Goal: Transaction & Acquisition: Subscribe to service/newsletter

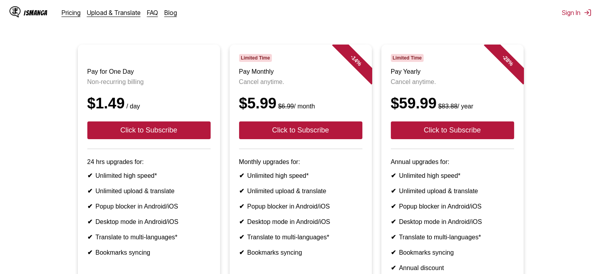
scroll to position [57, 0]
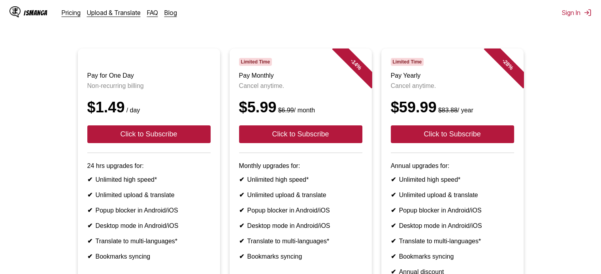
click at [599, 92] on main "Can't wait for the weekly free quota refresh? Subscribe now to our Premium serv…" at bounding box center [300, 167] width 601 height 344
click at [234, 11] on div "IsManga Pricing Upload & Translate FAQ Blog Sign In Pricing Upload & Translate …" at bounding box center [300, 12] width 601 height 25
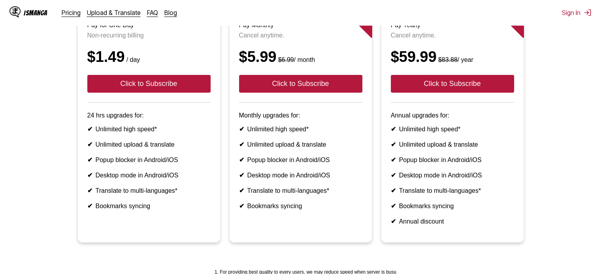
scroll to position [118, 0]
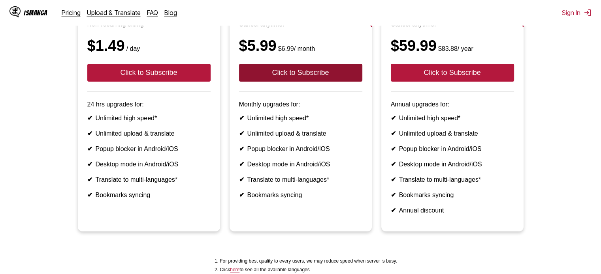
click at [272, 75] on button "Click to Subscribe" at bounding box center [300, 73] width 123 height 18
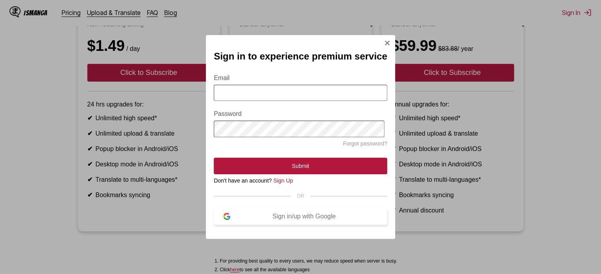
click at [330, 220] on div "Sign in/up with Google" at bounding box center [303, 216] width 147 height 7
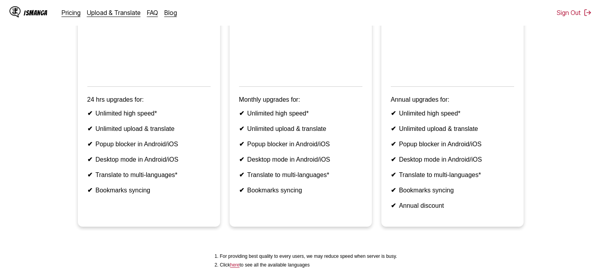
scroll to position [158, 0]
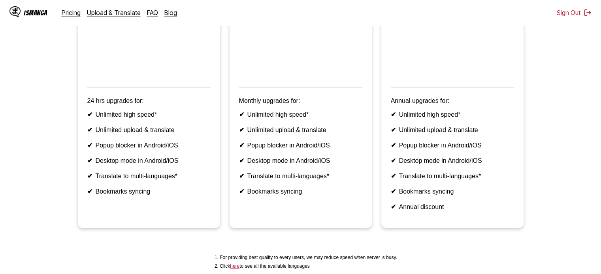
click at [280, 169] on ul "✔ Unlimited high speed* ✔ Unlimited upload & translate ✔ Popup blocker in Andro…" at bounding box center [300, 153] width 123 height 84
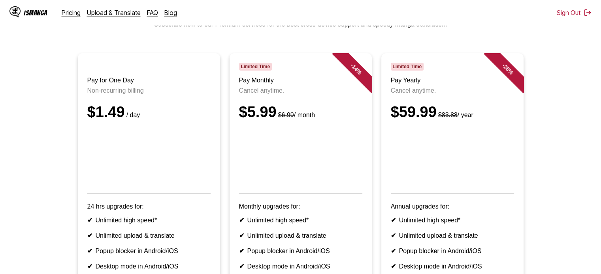
scroll to position [39, 0]
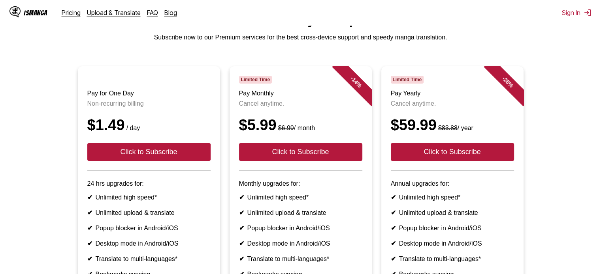
scroll to position [39, 0]
